Goal: Book appointment/travel/reservation

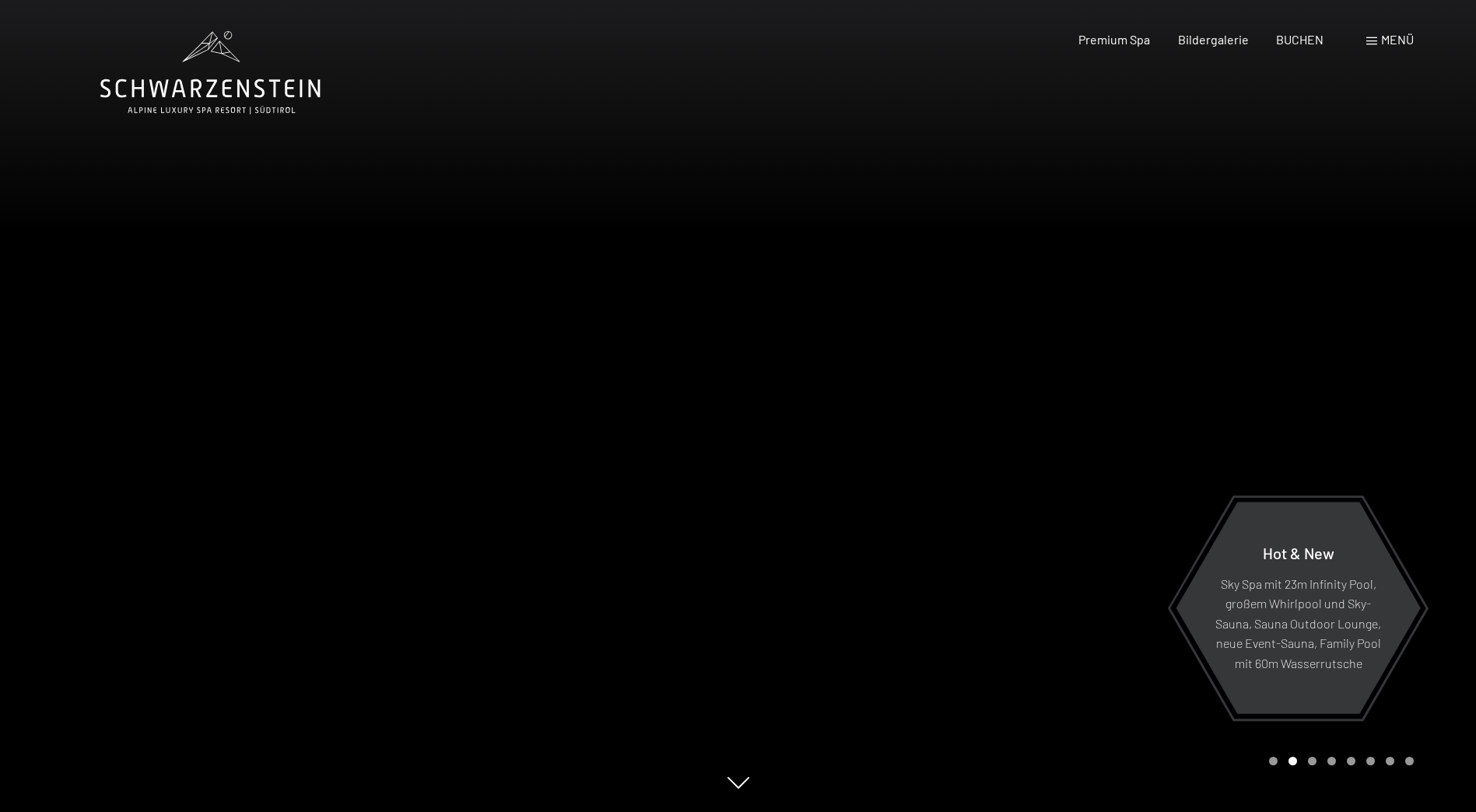
click at [1370, 45] on span at bounding box center [1372, 41] width 11 height 8
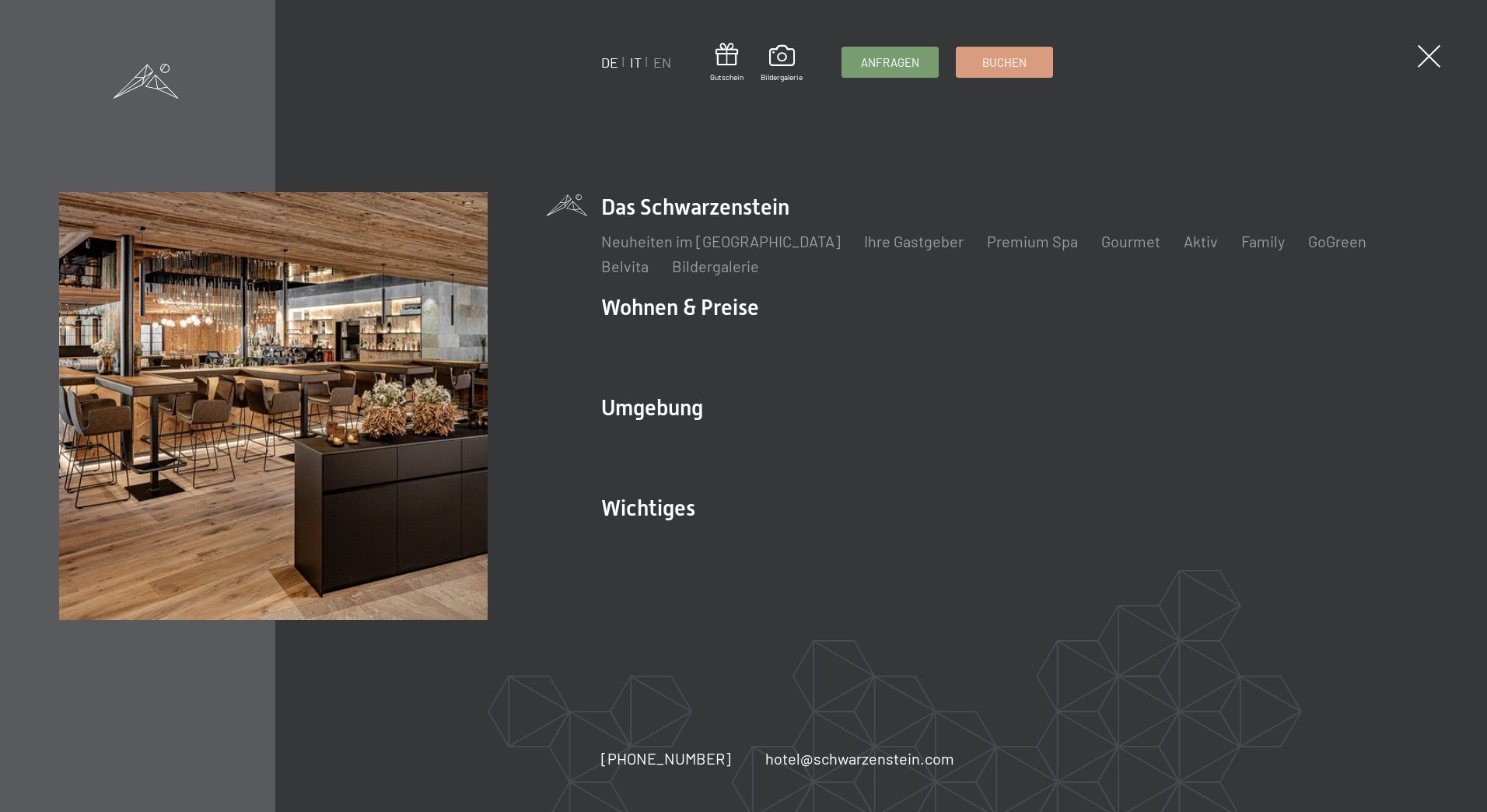
click at [638, 63] on link "IT" at bounding box center [635, 62] width 11 height 18
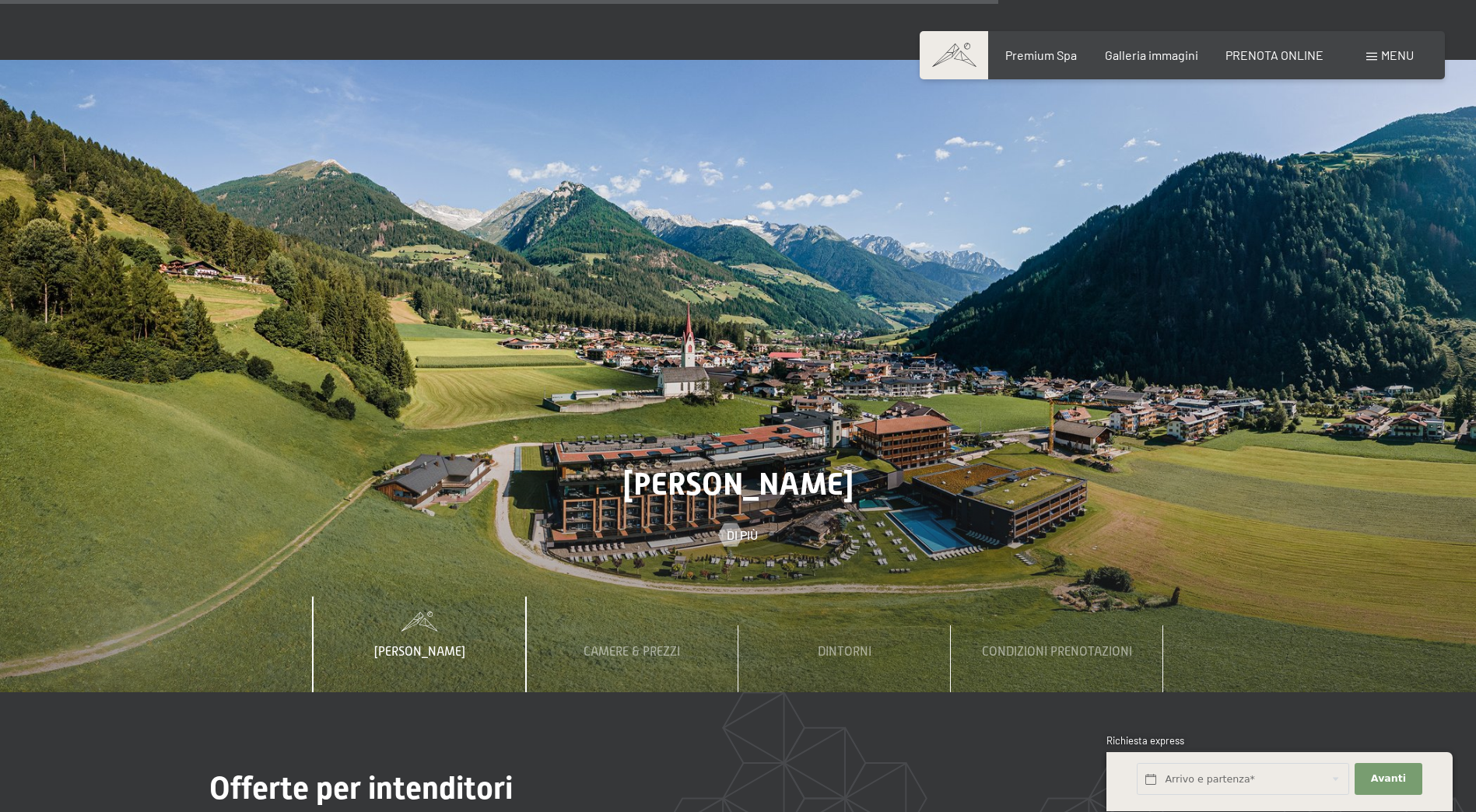
scroll to position [5677, 0]
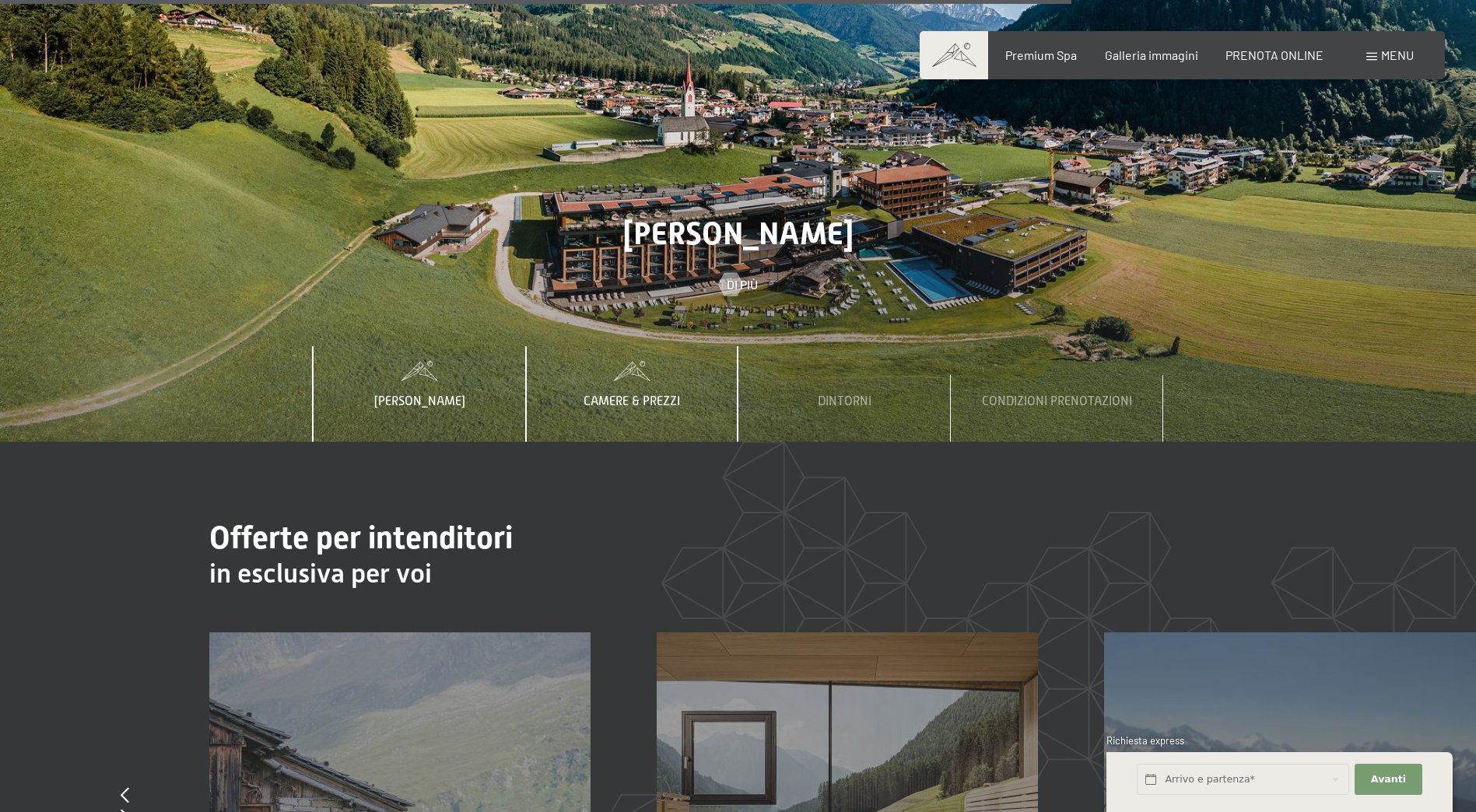
click at [627, 395] on span "Camere & Prezzi" at bounding box center [632, 402] width 96 height 14
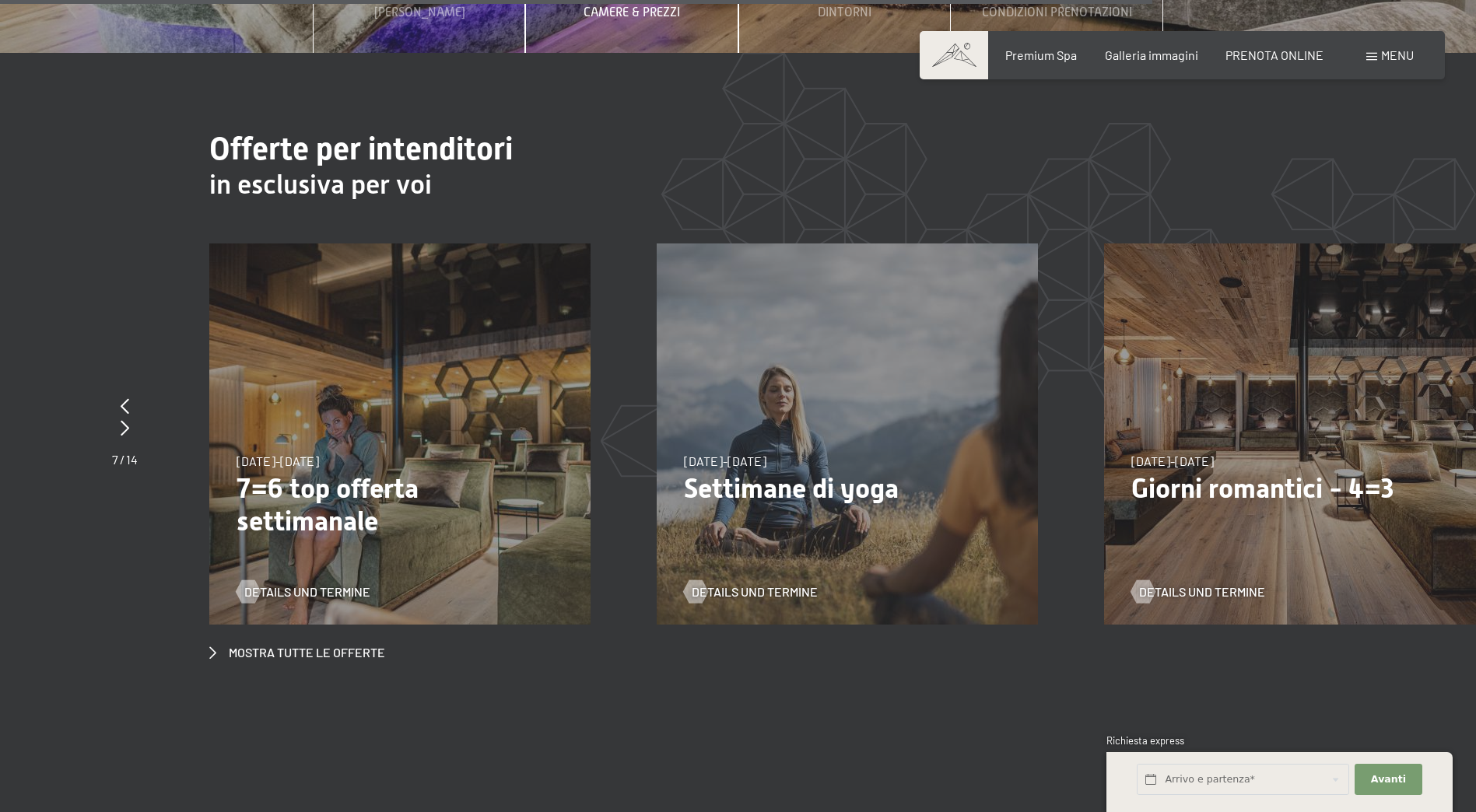
scroll to position [6144, 0]
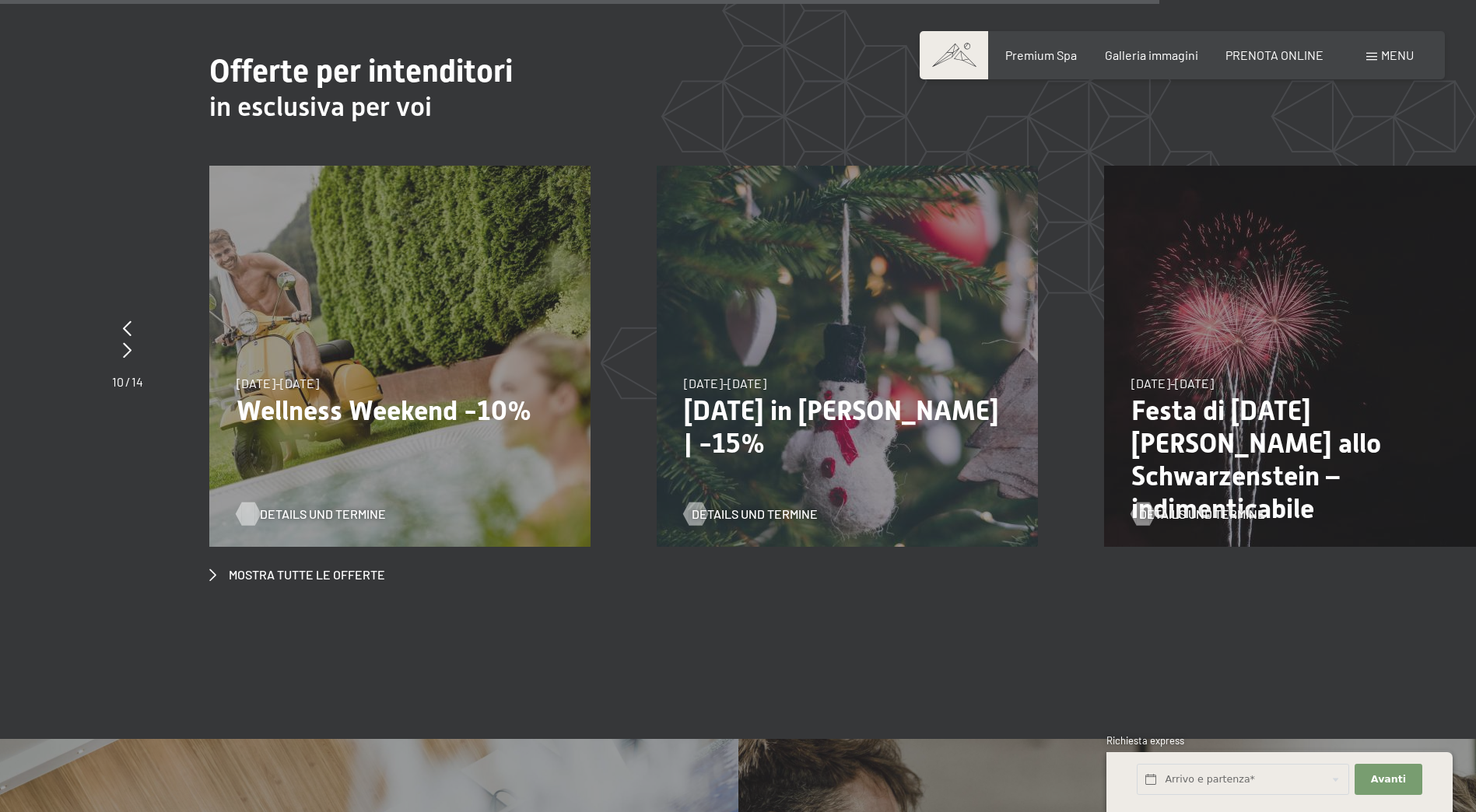
click at [329, 506] on span "Details und Termine" at bounding box center [323, 514] width 126 height 18
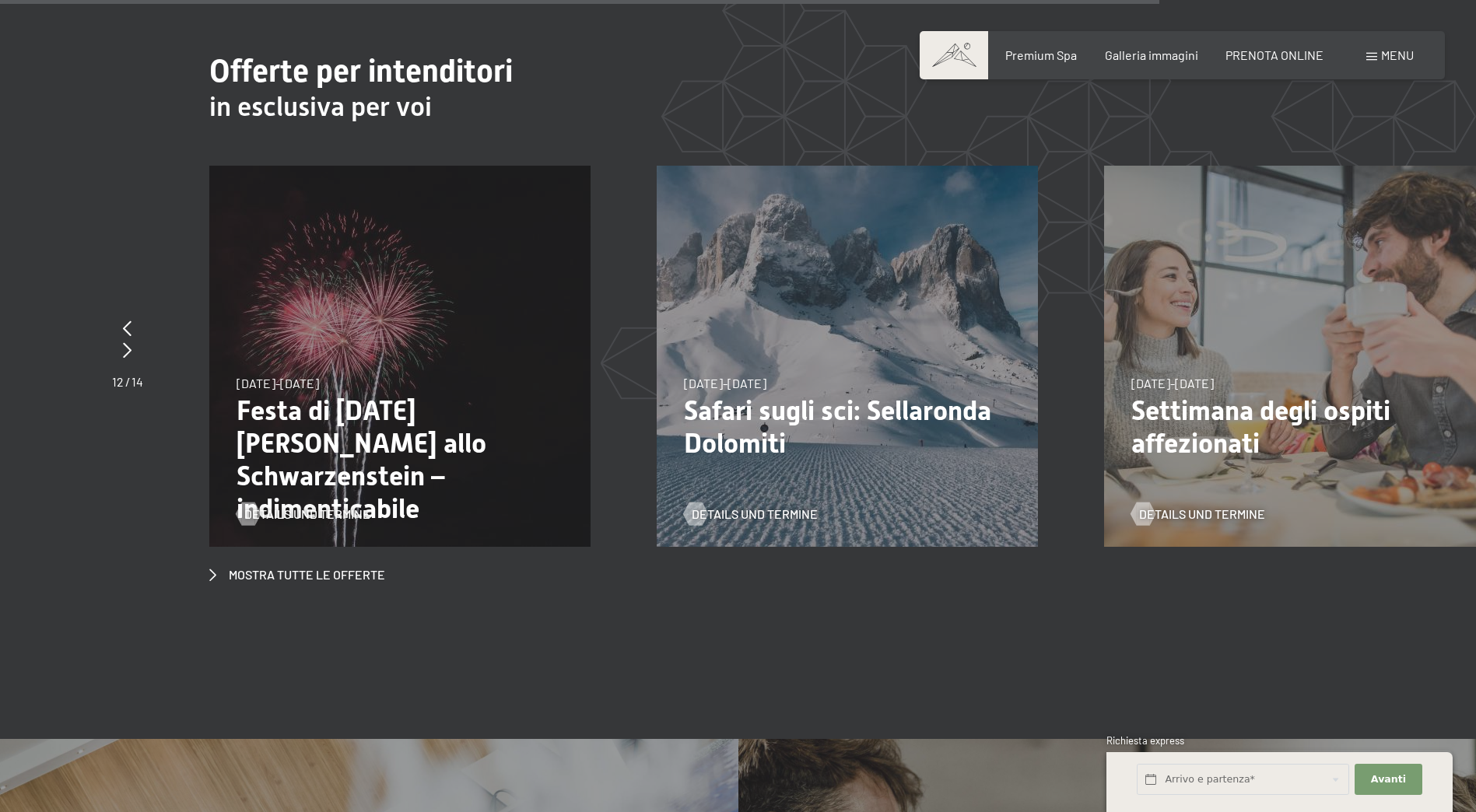
click at [338, 395] on p "Festa di San Silvestro allo Schwarzenstein – indimenticabile" at bounding box center [399, 459] width 327 height 130
click at [303, 506] on span "Details und Termine" at bounding box center [323, 514] width 126 height 18
